Goal: Task Accomplishment & Management: Use online tool/utility

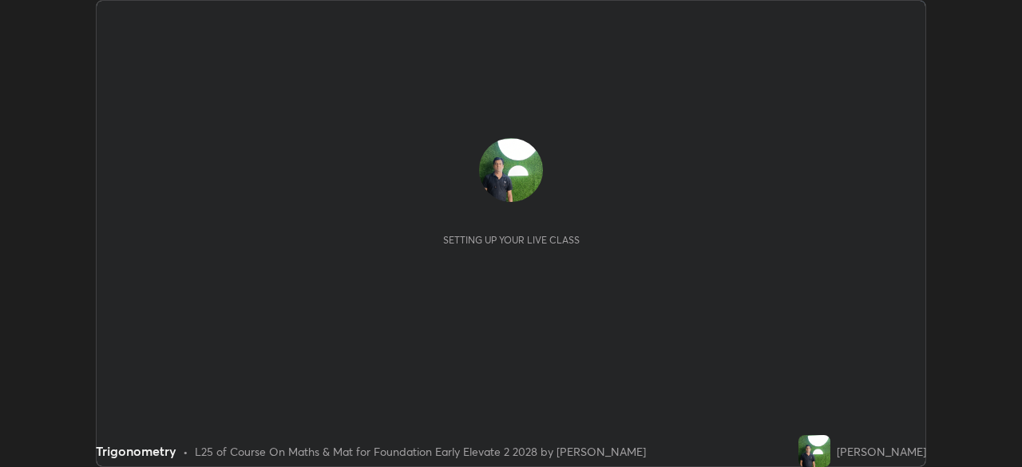
scroll to position [467, 1021]
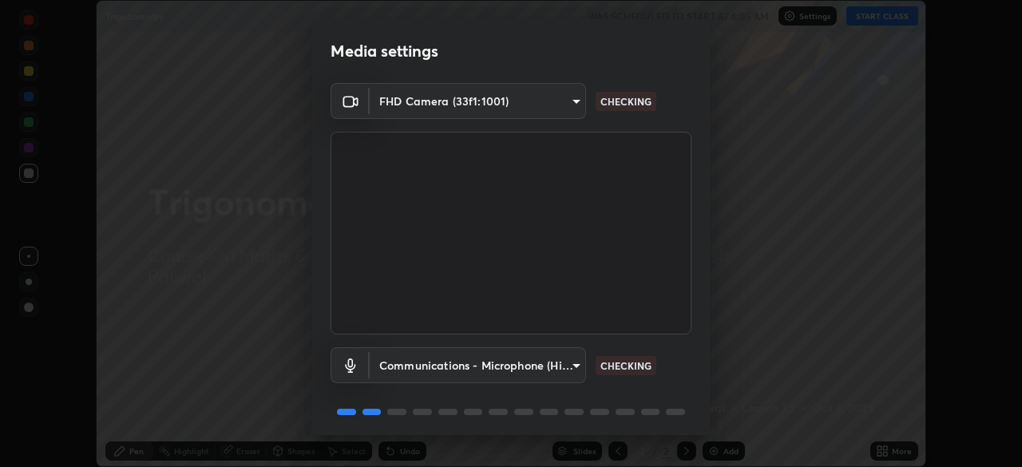
click at [540, 101] on body "Erase all Trigonometry WAS SCHEDULED TO START AT 6:05 AM Settings START CLASS S…" at bounding box center [511, 233] width 1022 height 467
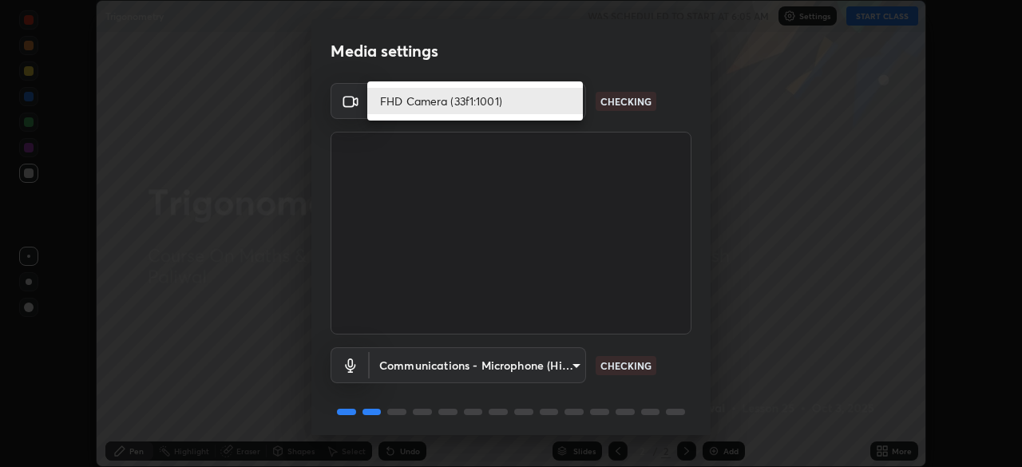
click at [541, 101] on li "FHD Camera (33f1:1001)" at bounding box center [475, 101] width 216 height 26
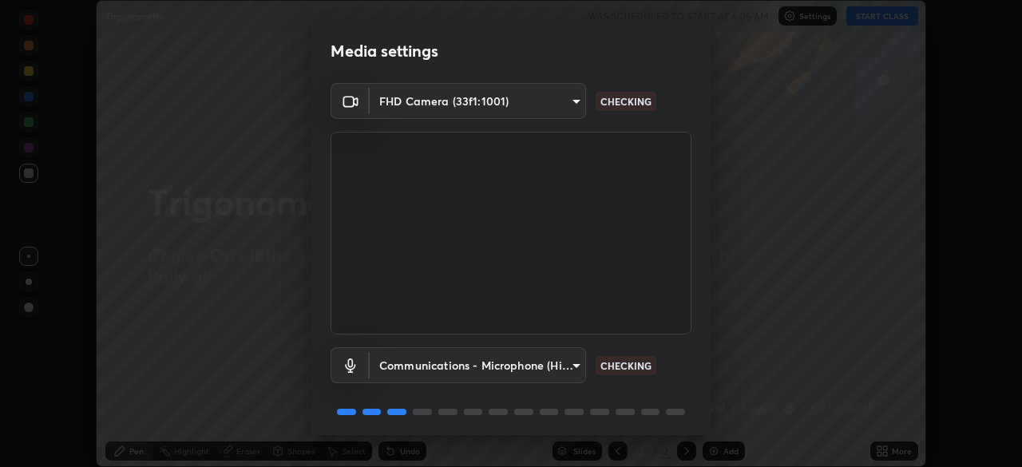
scroll to position [57, 0]
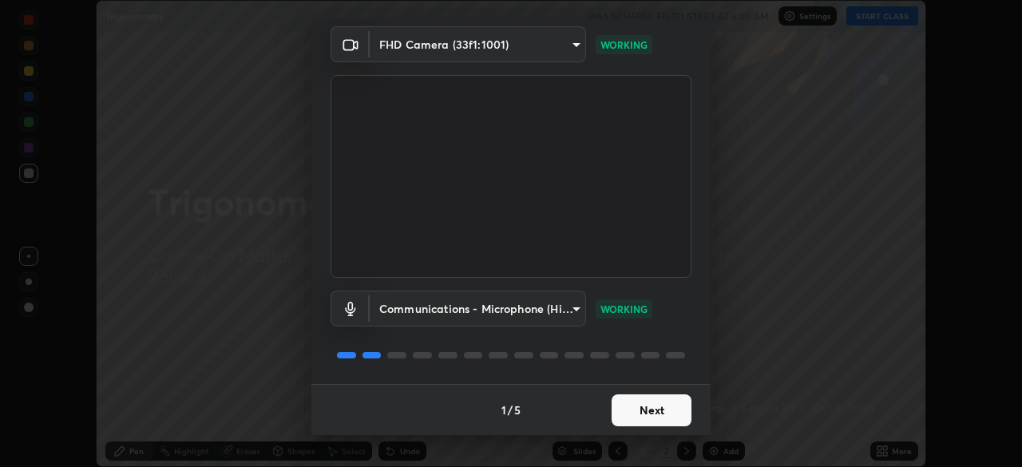
click at [645, 409] on button "Next" at bounding box center [652, 410] width 80 height 32
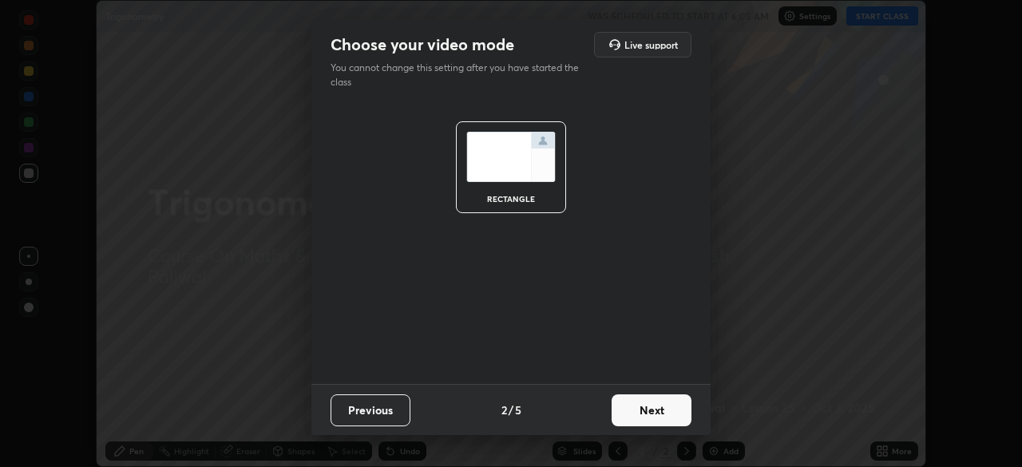
scroll to position [0, 0]
click at [656, 412] on button "Next" at bounding box center [652, 410] width 80 height 32
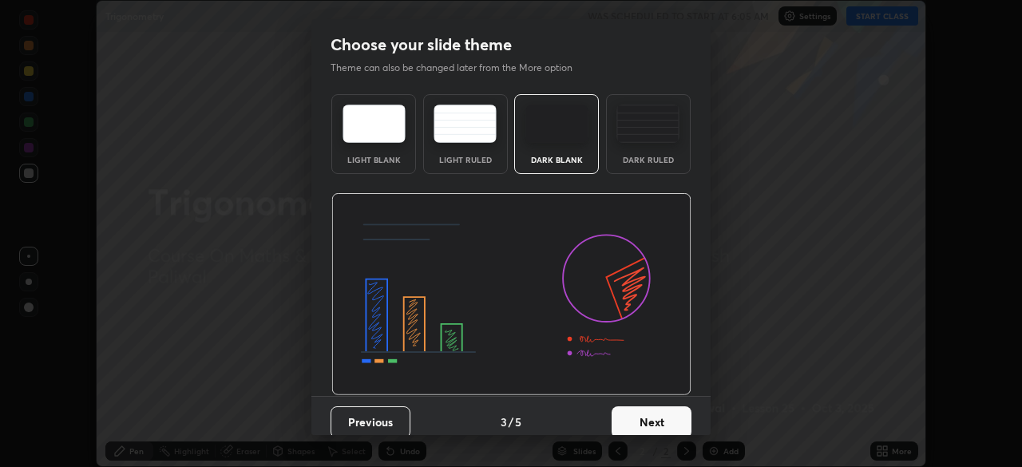
scroll to position [12, 0]
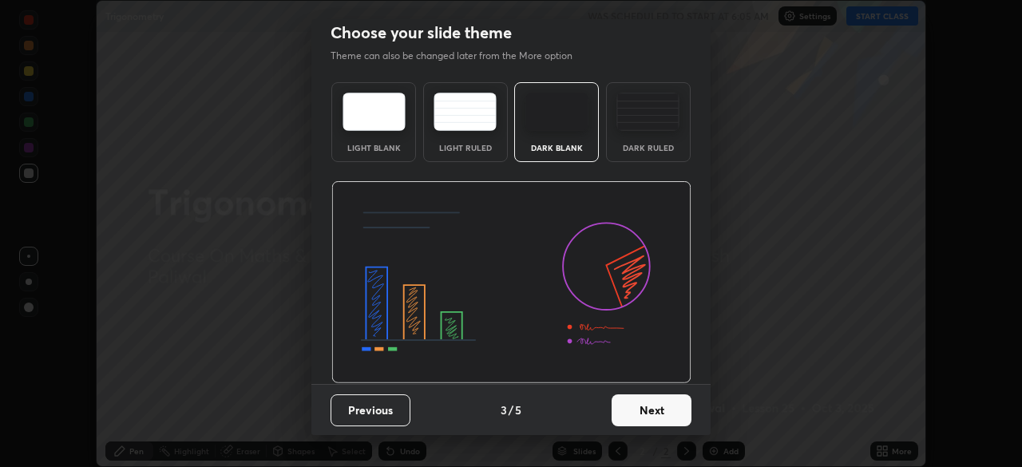
click at [646, 405] on button "Next" at bounding box center [652, 410] width 80 height 32
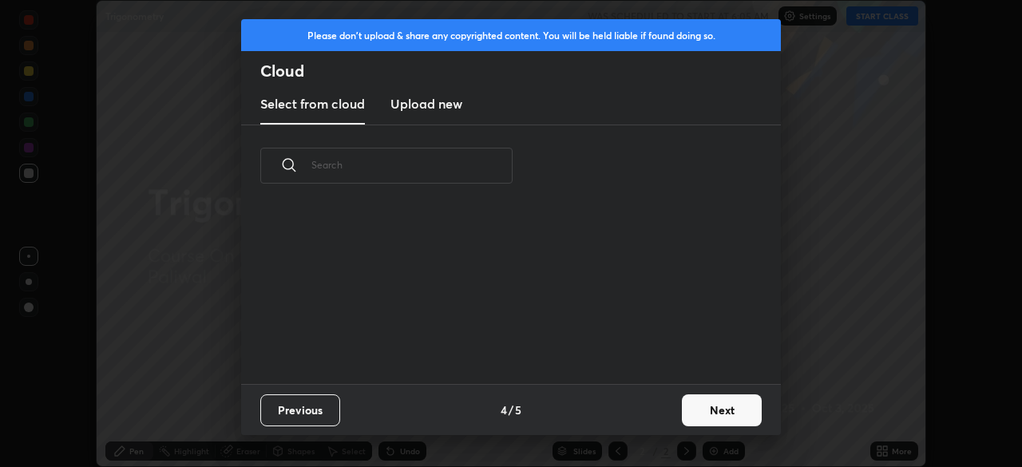
scroll to position [177, 513]
click at [698, 413] on button "Next" at bounding box center [722, 410] width 80 height 32
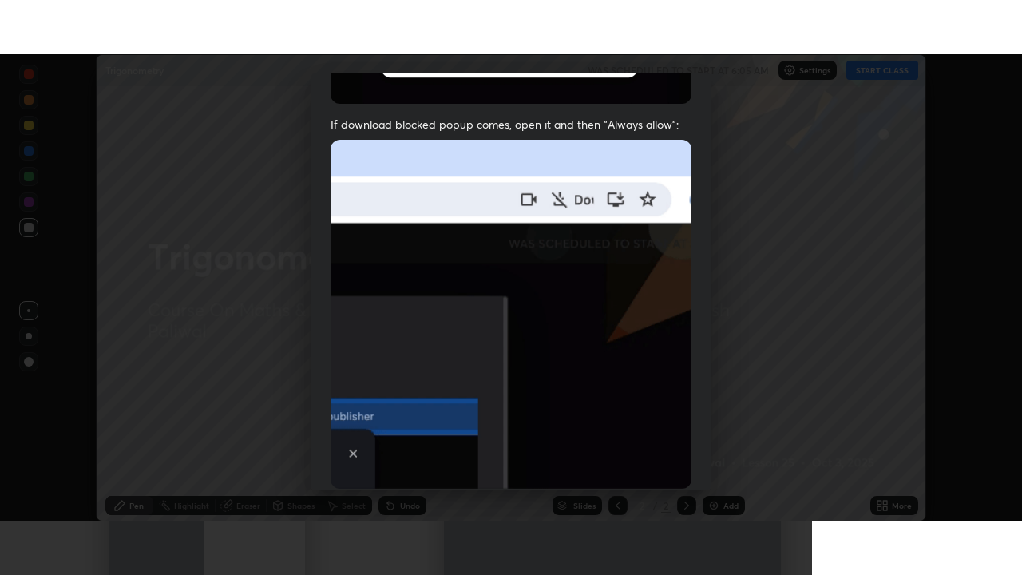
scroll to position [382, 0]
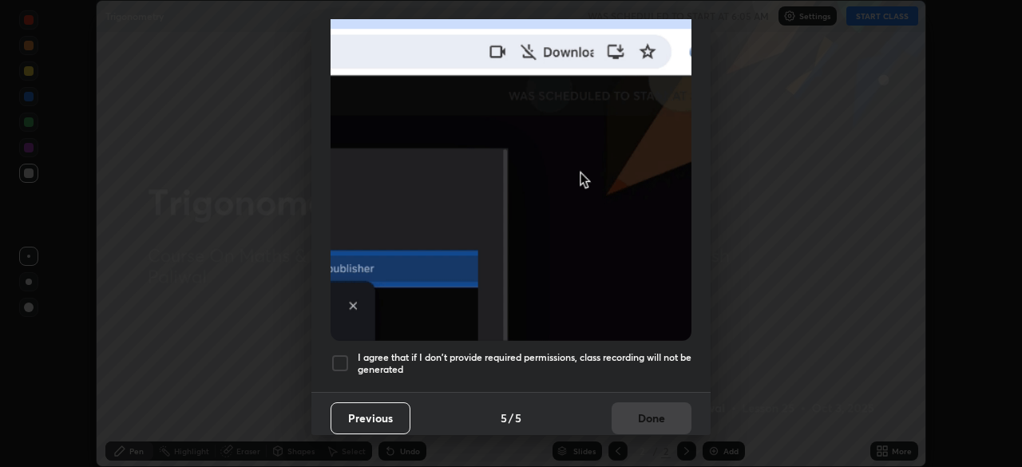
click at [340, 358] on div at bounding box center [340, 363] width 19 height 19
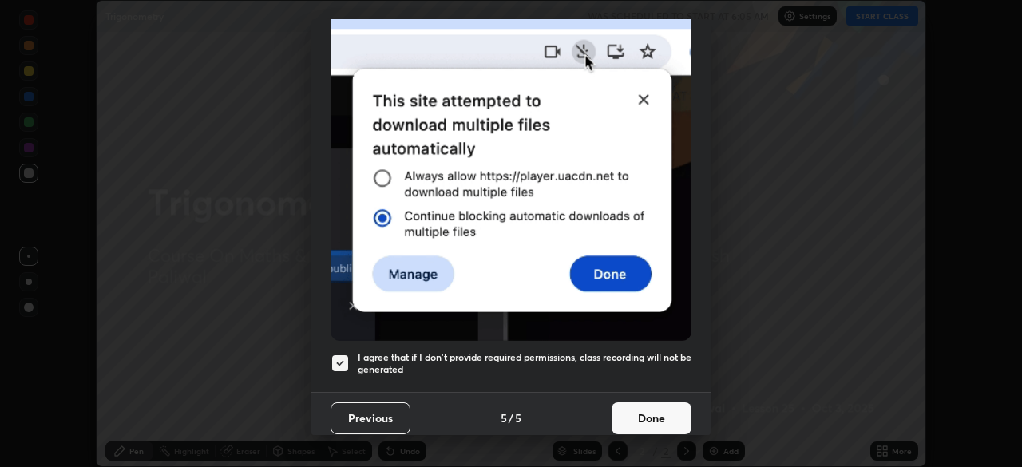
click at [662, 410] on button "Done" at bounding box center [652, 418] width 80 height 32
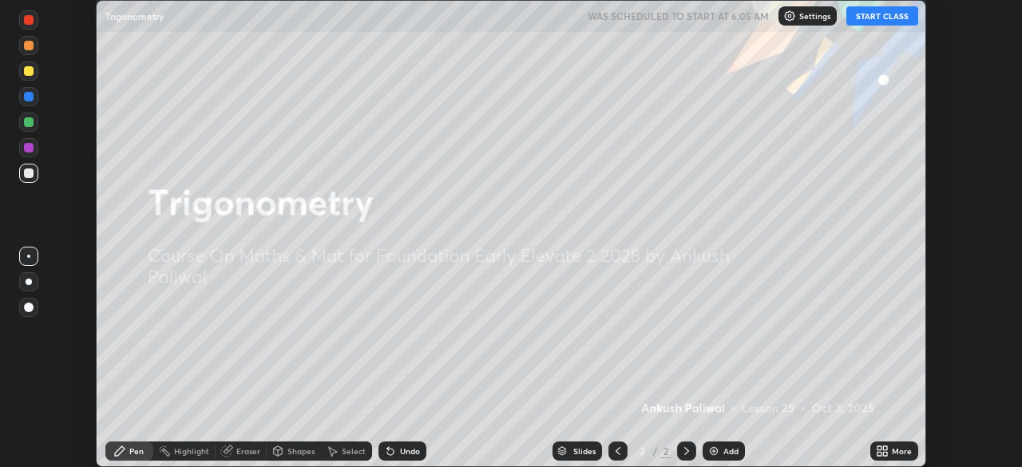
click at [886, 17] on button "START CLASS" at bounding box center [882, 15] width 72 height 19
click at [727, 451] on div "Add" at bounding box center [730, 451] width 15 height 8
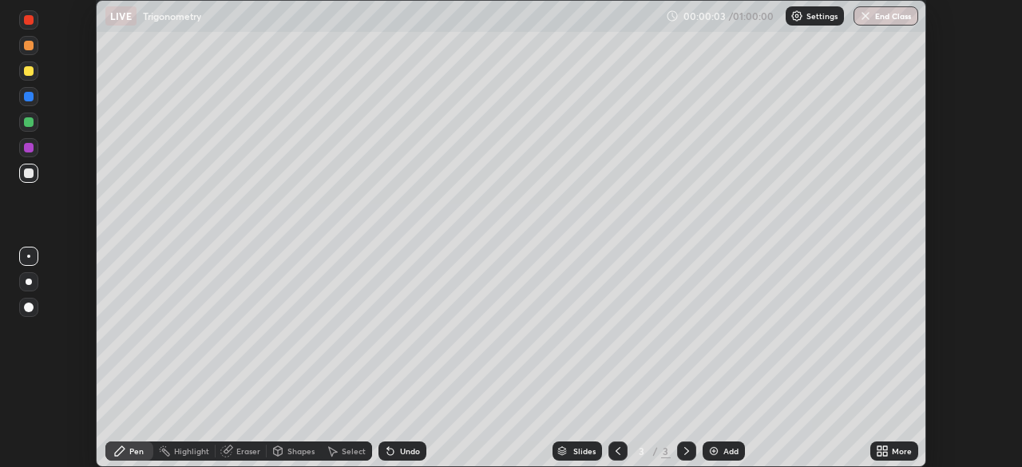
click at [880, 447] on icon at bounding box center [880, 448] width 4 height 4
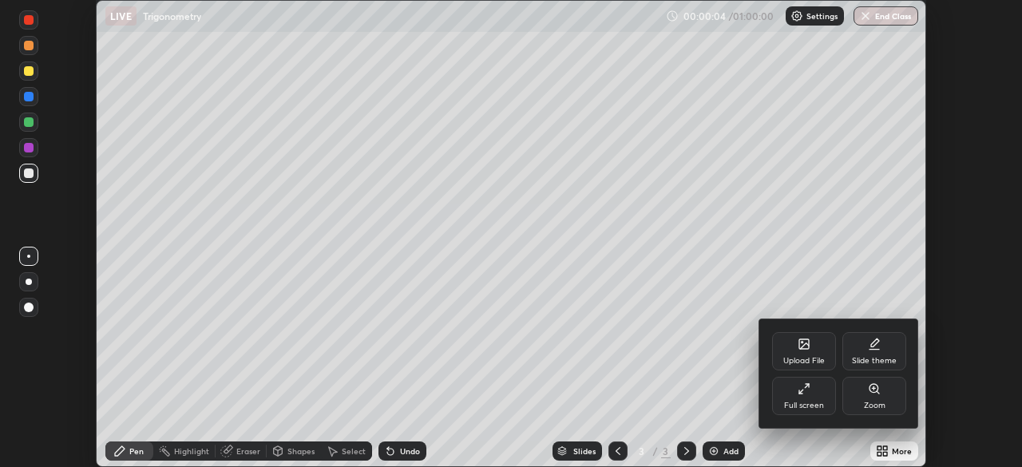
click at [813, 402] on div "Full screen" at bounding box center [804, 406] width 40 height 8
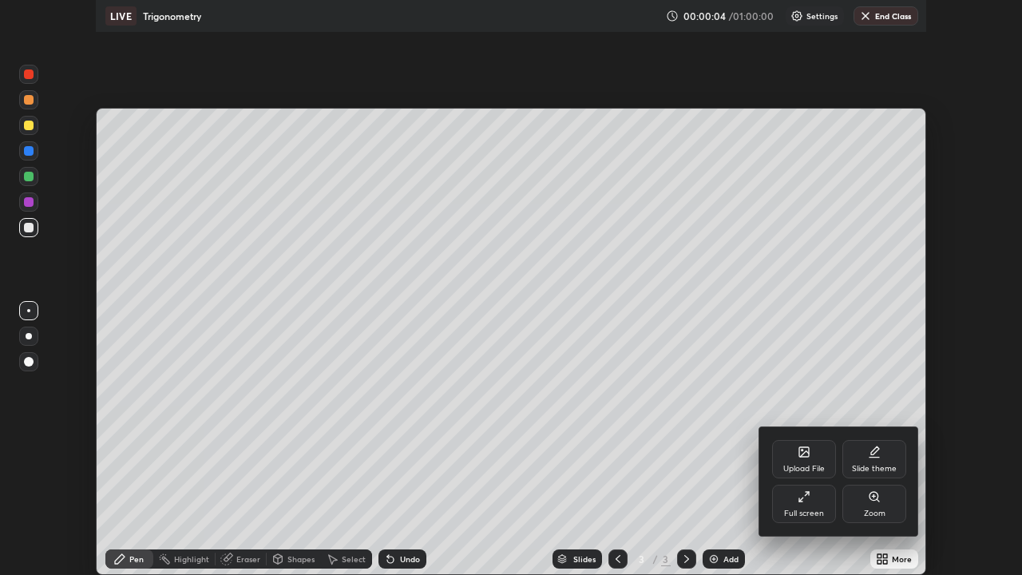
scroll to position [575, 1022]
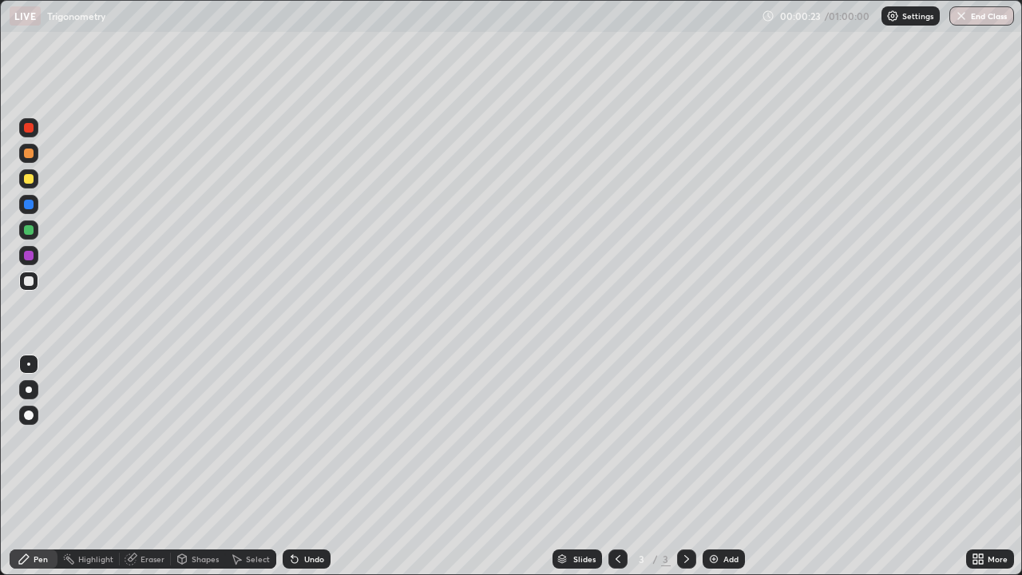
click at [303, 466] on div "Undo" at bounding box center [307, 558] width 48 height 19
click at [302, 466] on div "Undo" at bounding box center [307, 558] width 48 height 19
click at [303, 466] on div "Undo" at bounding box center [307, 558] width 48 height 19
click at [294, 466] on icon at bounding box center [294, 559] width 13 height 13
click at [291, 466] on icon at bounding box center [292, 556] width 2 height 2
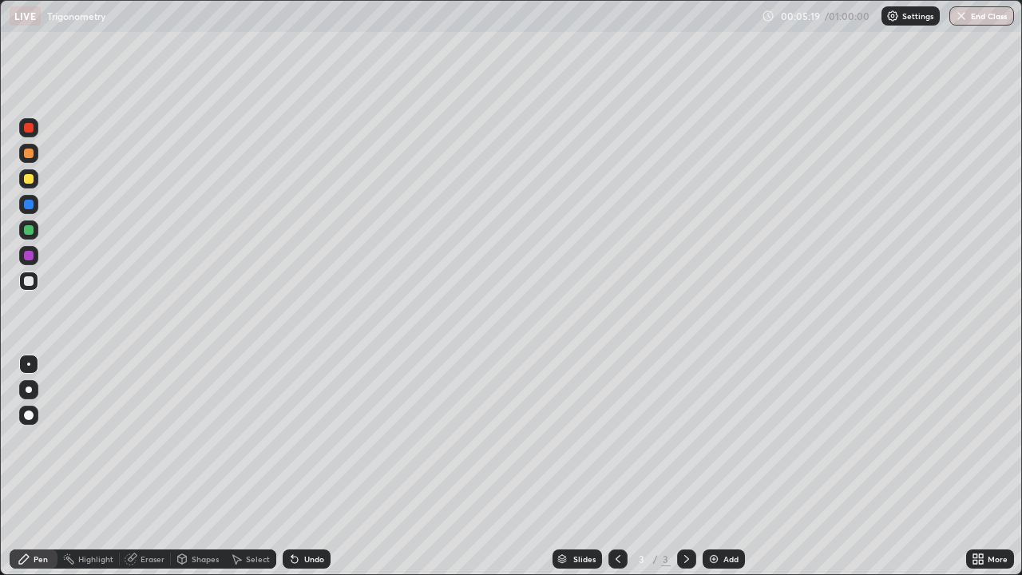
click at [732, 466] on div "Add" at bounding box center [730, 559] width 15 height 8
click at [27, 124] on div at bounding box center [29, 128] width 10 height 10
click at [30, 179] on div at bounding box center [29, 179] width 10 height 10
click at [28, 232] on div at bounding box center [29, 230] width 10 height 10
click at [291, 466] on icon at bounding box center [294, 560] width 6 height 6
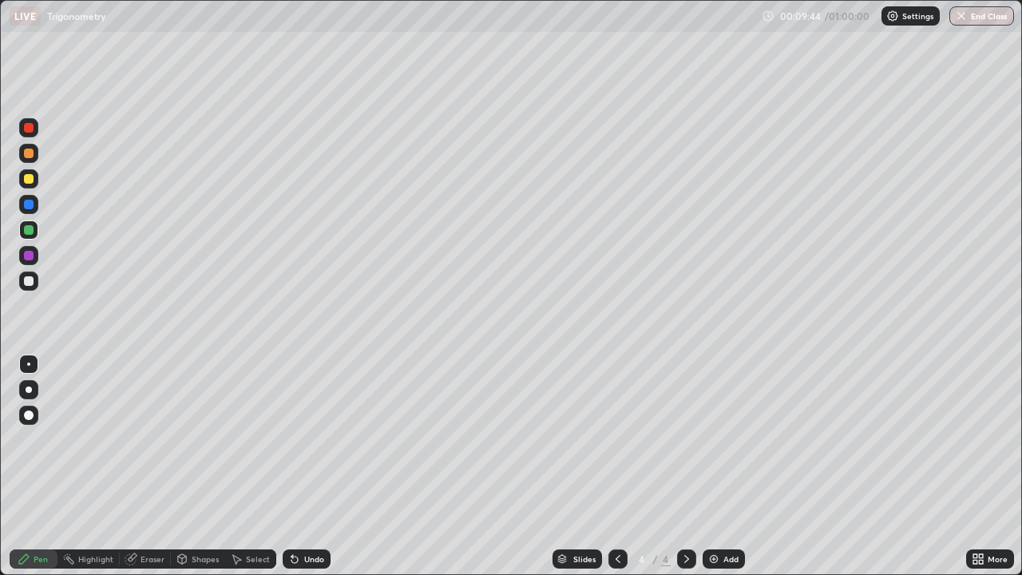
click at [291, 466] on icon at bounding box center [294, 560] width 6 height 6
click at [719, 466] on div "Add" at bounding box center [724, 558] width 42 height 19
click at [30, 201] on div at bounding box center [29, 205] width 10 height 10
click at [27, 231] on div at bounding box center [29, 230] width 10 height 10
click at [31, 151] on div at bounding box center [29, 154] width 10 height 10
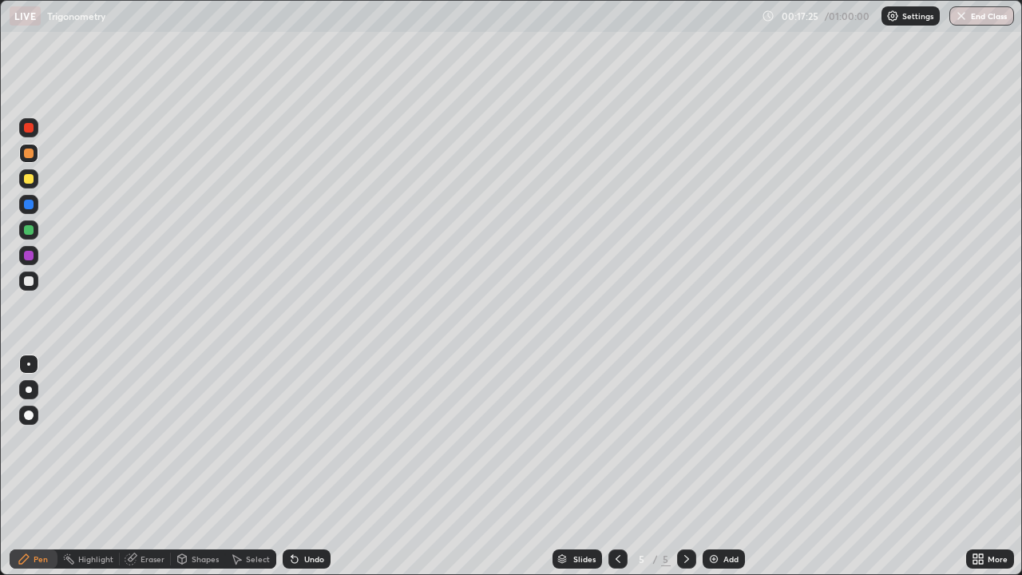
click at [624, 466] on div at bounding box center [617, 558] width 19 height 19
click at [692, 466] on div at bounding box center [686, 559] width 19 height 32
click at [709, 466] on img at bounding box center [713, 559] width 13 height 13
click at [30, 232] on div at bounding box center [29, 230] width 10 height 10
click at [719, 466] on div "Add" at bounding box center [724, 558] width 42 height 19
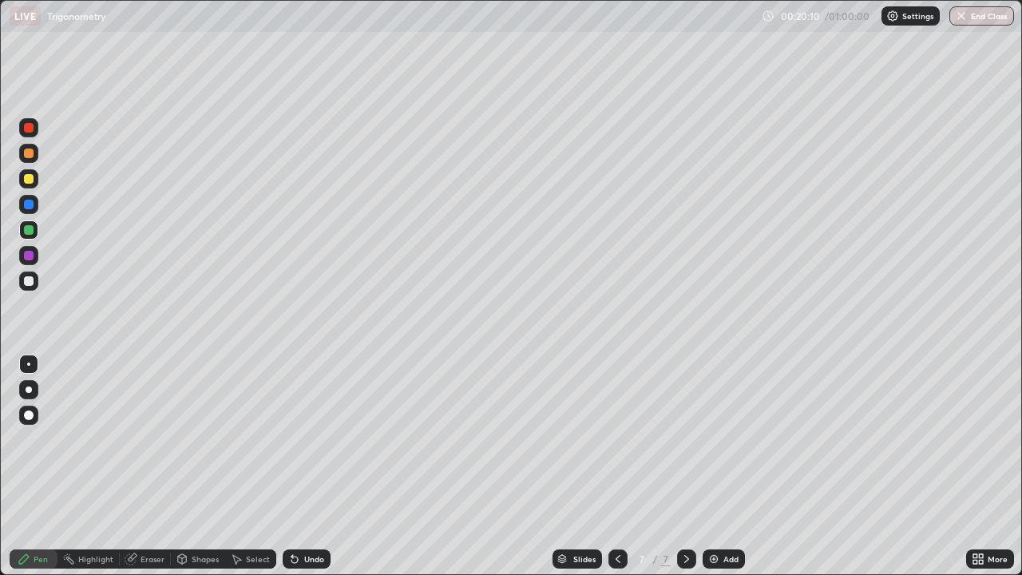
click at [623, 466] on div at bounding box center [617, 558] width 19 height 19
click at [713, 466] on img at bounding box center [713, 559] width 13 height 13
click at [37, 129] on div at bounding box center [28, 127] width 19 height 19
click at [26, 200] on div at bounding box center [29, 205] width 10 height 10
click at [29, 185] on div at bounding box center [28, 178] width 19 height 19
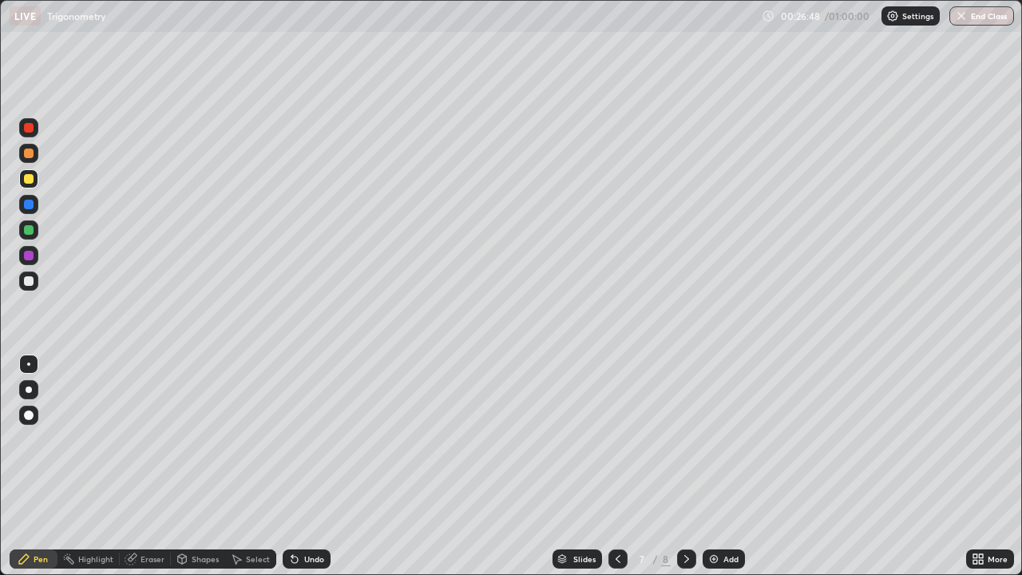
click at [717, 466] on img at bounding box center [713, 559] width 13 height 13
click at [29, 174] on div at bounding box center [29, 179] width 10 height 10
click at [292, 466] on icon at bounding box center [294, 560] width 6 height 6
click at [29, 125] on div at bounding box center [29, 128] width 10 height 10
click at [29, 178] on div at bounding box center [29, 179] width 10 height 10
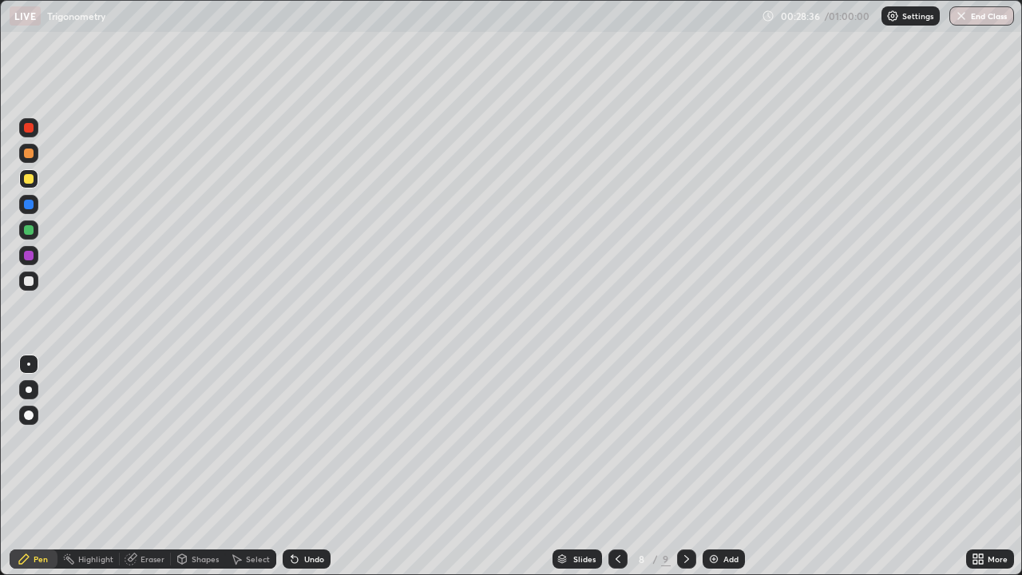
click at [30, 202] on div at bounding box center [29, 205] width 10 height 10
click at [307, 466] on div "Undo" at bounding box center [314, 559] width 20 height 8
click at [291, 466] on icon at bounding box center [292, 556] width 2 height 2
click at [29, 254] on div at bounding box center [29, 256] width 10 height 10
click at [30, 231] on div at bounding box center [29, 230] width 10 height 10
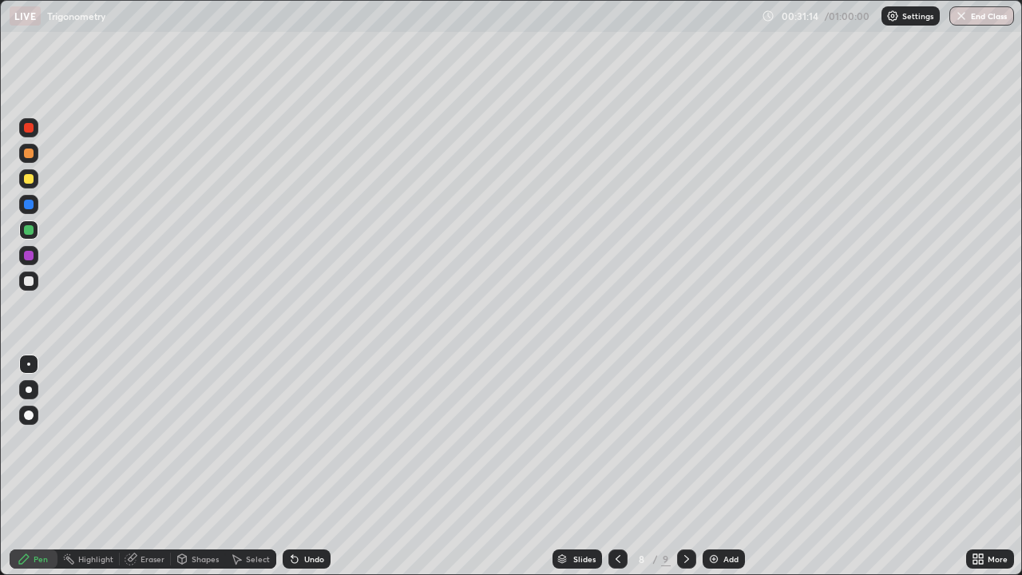
click at [299, 466] on div "Undo" at bounding box center [307, 558] width 48 height 19
click at [288, 466] on icon at bounding box center [294, 559] width 13 height 13
click at [32, 277] on div at bounding box center [29, 281] width 10 height 10
click at [136, 466] on icon at bounding box center [131, 559] width 13 height 13
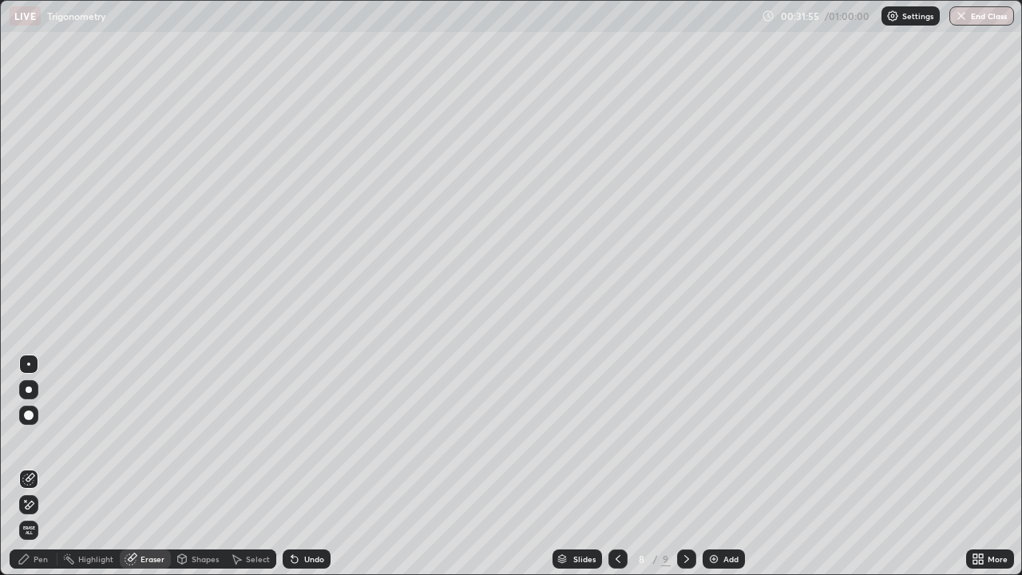
click at [27, 466] on icon at bounding box center [24, 559] width 13 height 13
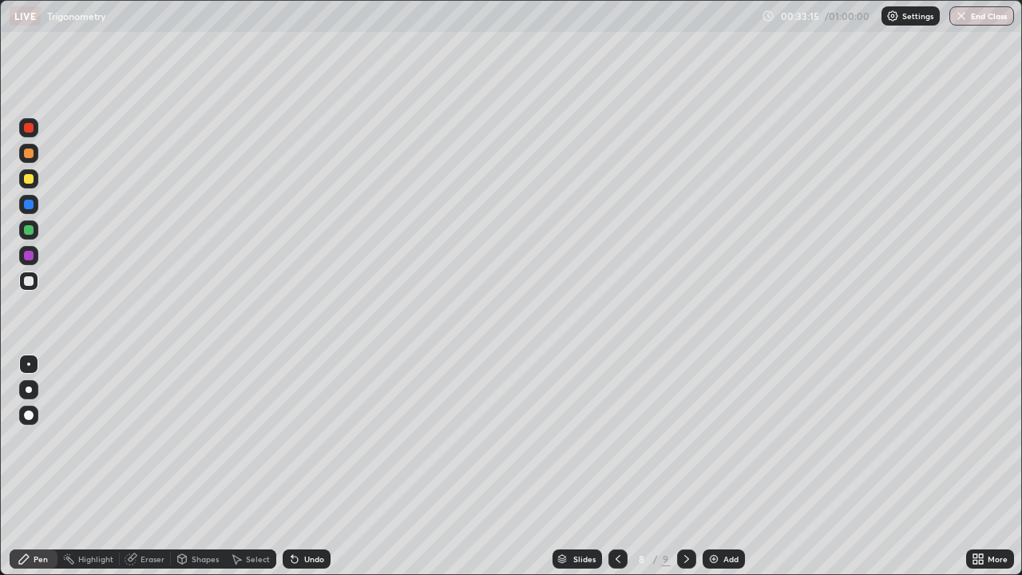
click at [718, 466] on img at bounding box center [713, 559] width 13 height 13
click at [625, 466] on div at bounding box center [617, 558] width 19 height 19
click at [685, 466] on icon at bounding box center [686, 559] width 13 height 13
click at [290, 466] on div "Undo" at bounding box center [307, 558] width 48 height 19
click at [295, 466] on div "Undo" at bounding box center [307, 558] width 48 height 19
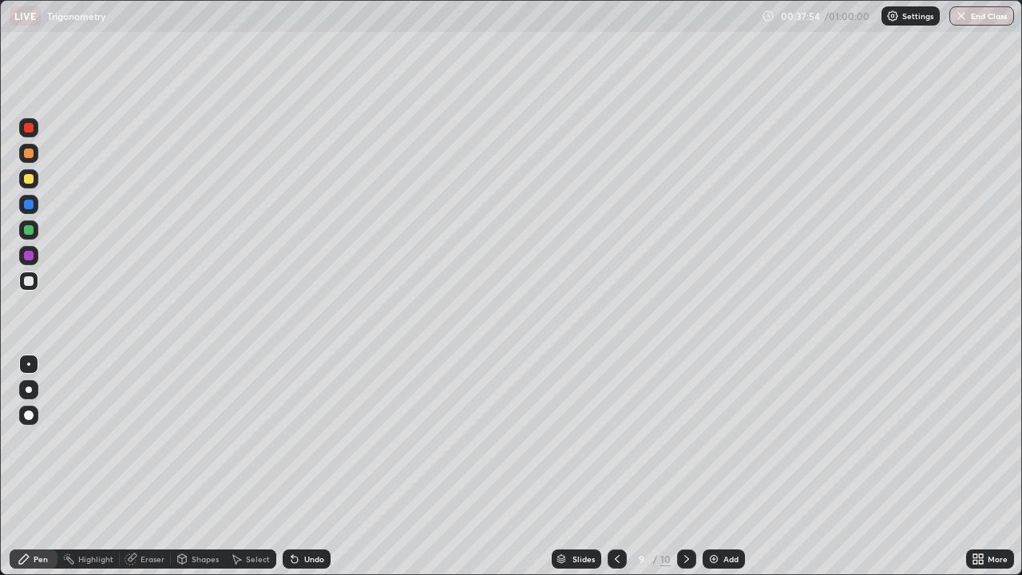
click at [293, 466] on div "Undo" at bounding box center [307, 558] width 48 height 19
click at [719, 466] on img at bounding box center [713, 559] width 13 height 13
click at [32, 126] on div at bounding box center [29, 128] width 10 height 10
click at [30, 174] on div at bounding box center [29, 179] width 10 height 10
click at [305, 466] on div "Undo" at bounding box center [314, 559] width 20 height 8
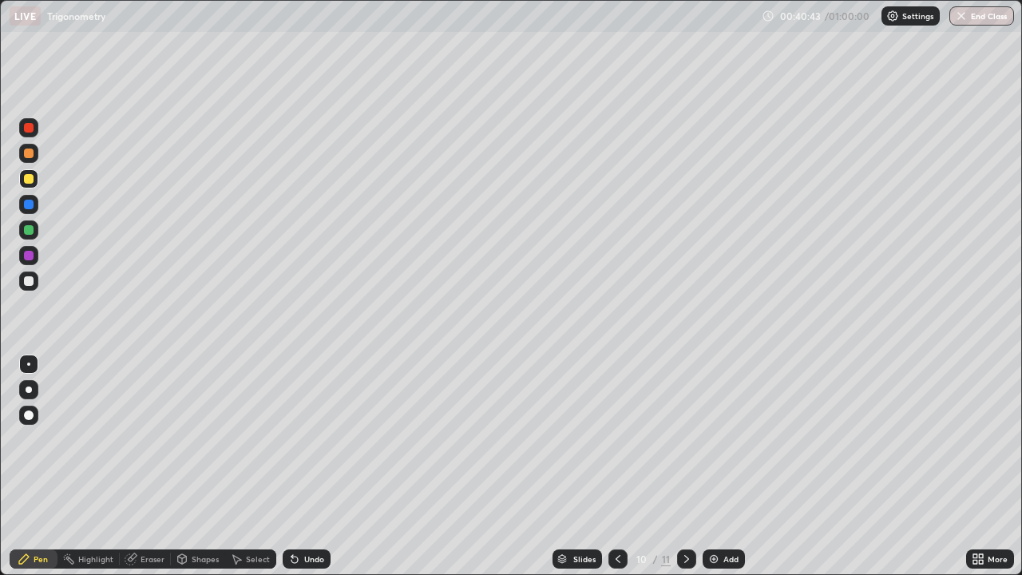
click at [304, 466] on div "Undo" at bounding box center [314, 559] width 20 height 8
click at [297, 466] on icon at bounding box center [294, 559] width 13 height 13
click at [26, 233] on div at bounding box center [29, 230] width 10 height 10
click at [27, 229] on div at bounding box center [29, 230] width 10 height 10
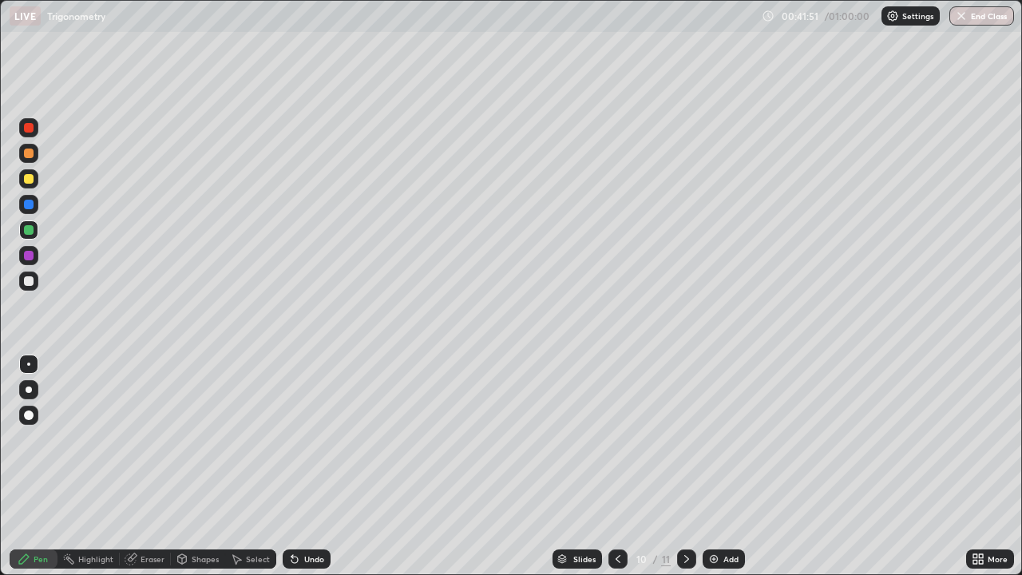
click at [26, 232] on div at bounding box center [29, 230] width 10 height 10
click at [30, 231] on div at bounding box center [29, 230] width 10 height 10
click at [30, 235] on div at bounding box center [28, 229] width 19 height 19
click at [30, 232] on div at bounding box center [29, 230] width 10 height 10
click at [976, 20] on button "End Class" at bounding box center [981, 15] width 65 height 19
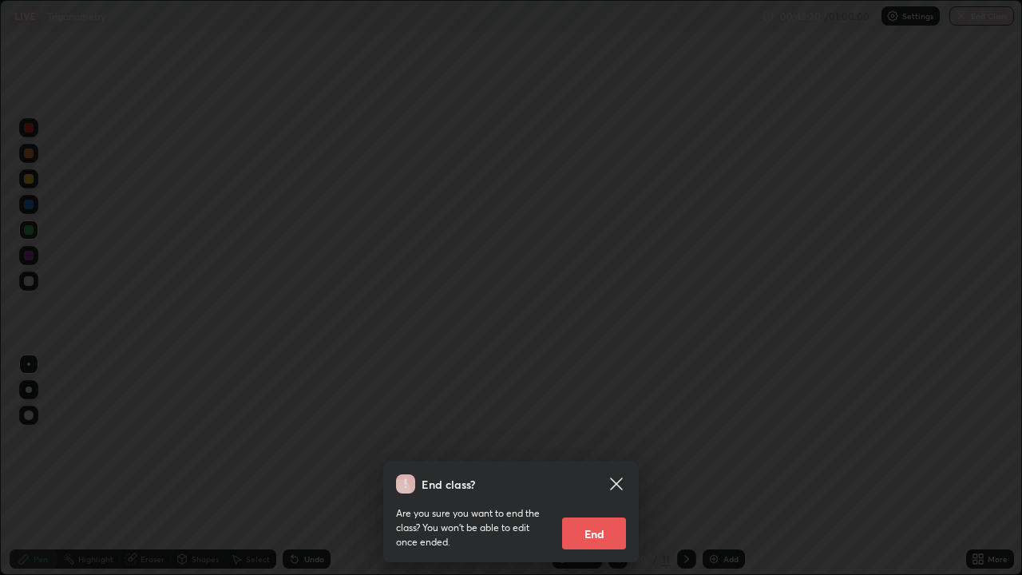
click at [592, 466] on button "End" at bounding box center [594, 533] width 64 height 32
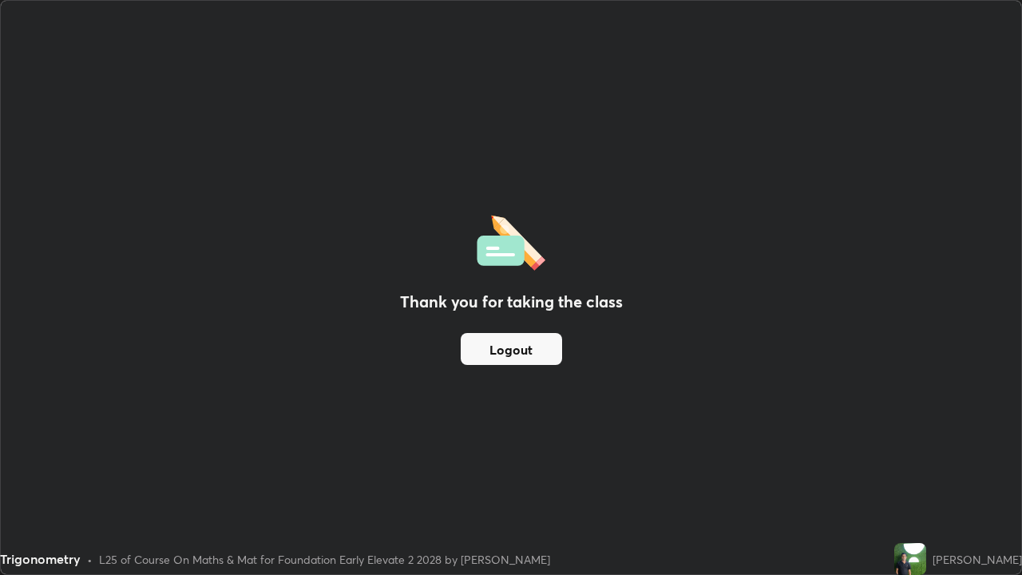
click at [516, 347] on button "Logout" at bounding box center [511, 349] width 101 height 32
click at [497, 355] on button "Logout" at bounding box center [511, 349] width 101 height 32
click at [500, 353] on button "Logout" at bounding box center [511, 349] width 101 height 32
click at [501, 348] on button "Logout" at bounding box center [511, 349] width 101 height 32
click at [503, 348] on button "Logout" at bounding box center [511, 349] width 101 height 32
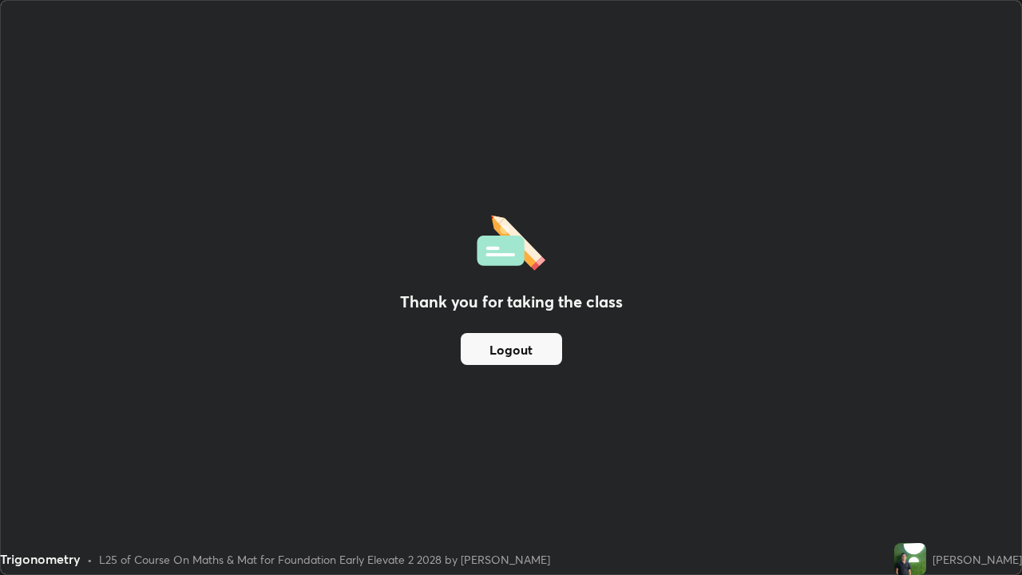
click at [503, 348] on button "Logout" at bounding box center [511, 349] width 101 height 32
